Goal: Task Accomplishment & Management: Manage account settings

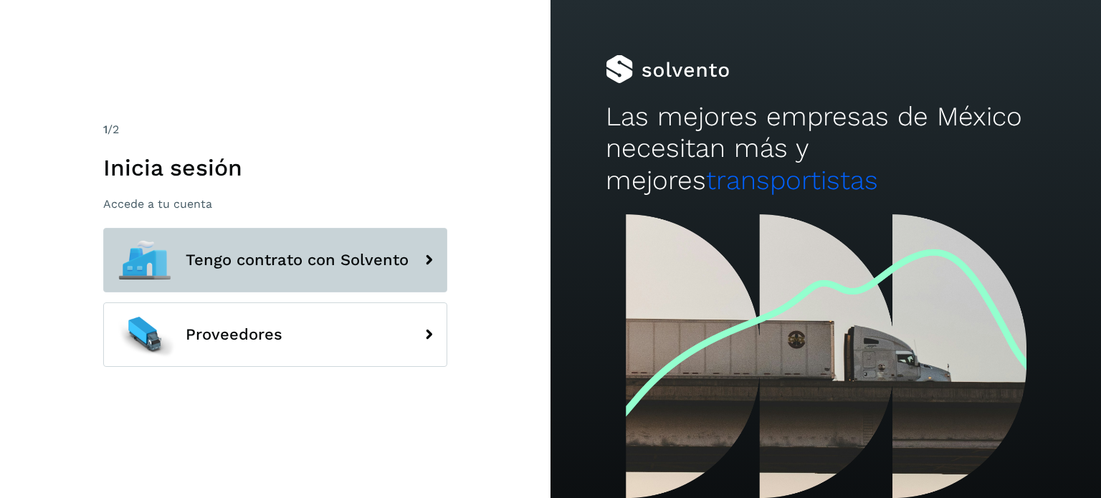
click at [297, 259] on span "Tengo contrato con Solvento" at bounding box center [297, 260] width 223 height 17
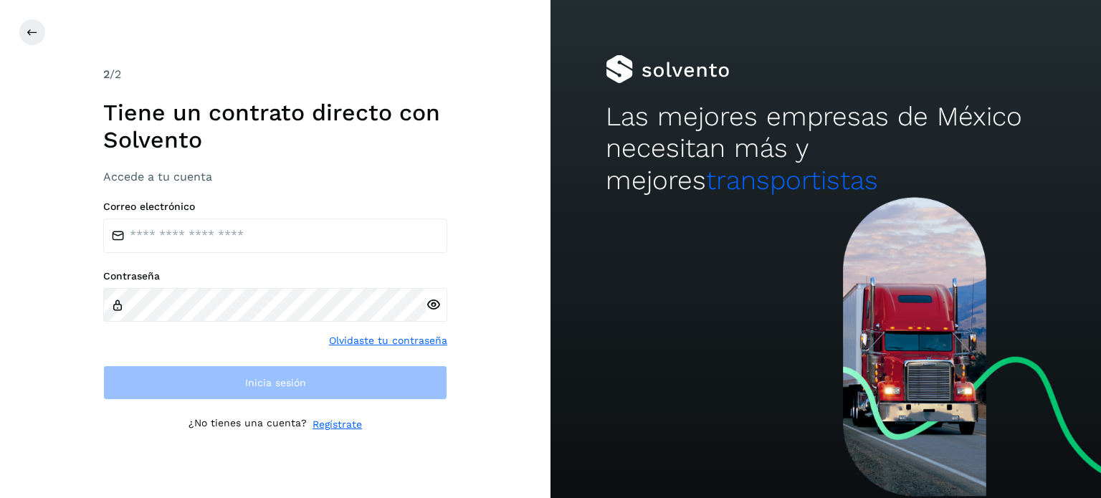
click at [297, 259] on div "Correo electrónico Contraseña Olvidaste tu contraseña Inicia sesión" at bounding box center [275, 300] width 344 height 199
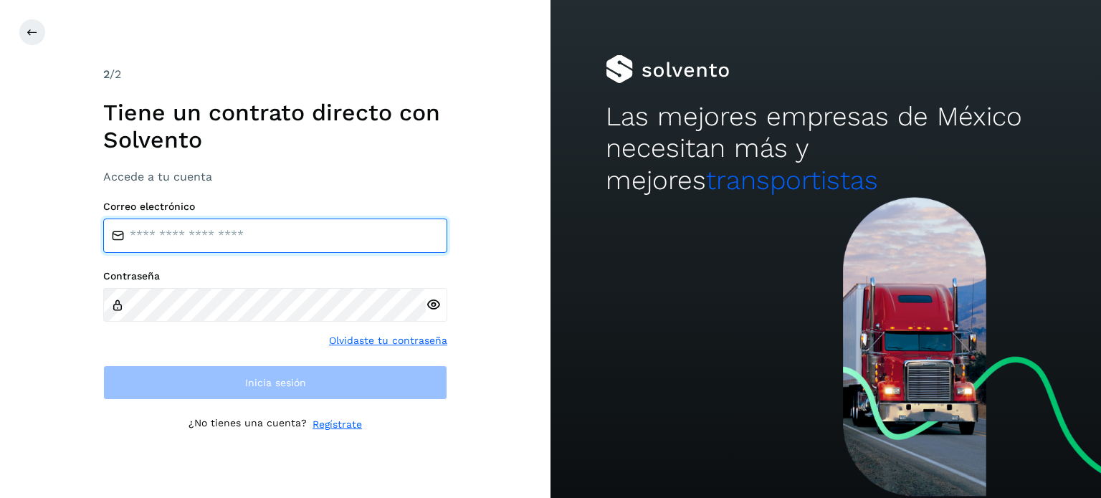
click at [307, 240] on input "email" at bounding box center [275, 236] width 344 height 34
type input "**********"
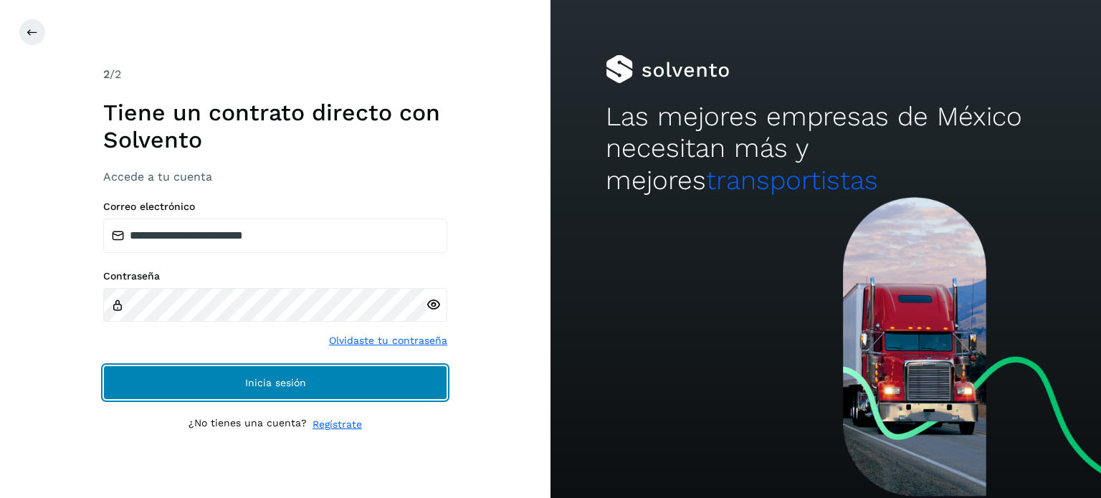
click at [281, 370] on button "Inicia sesión" at bounding box center [275, 382] width 344 height 34
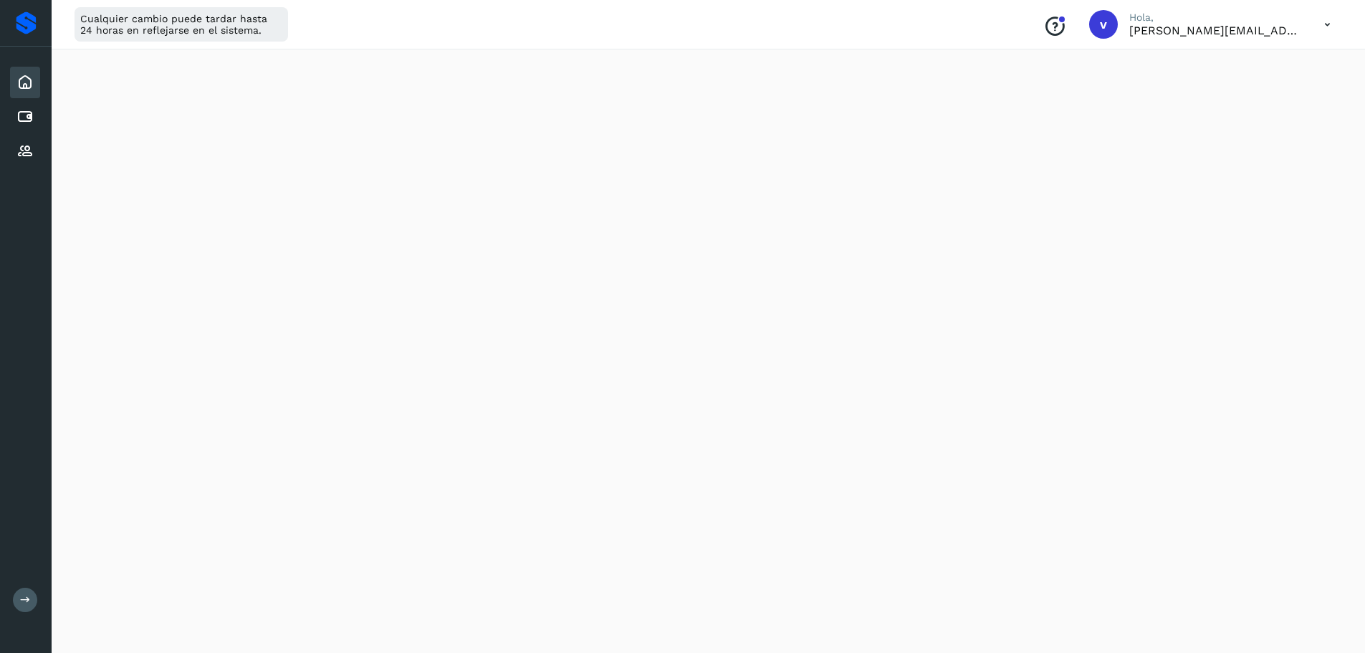
scroll to position [335, 0]
